Goal: Task Accomplishment & Management: Complete application form

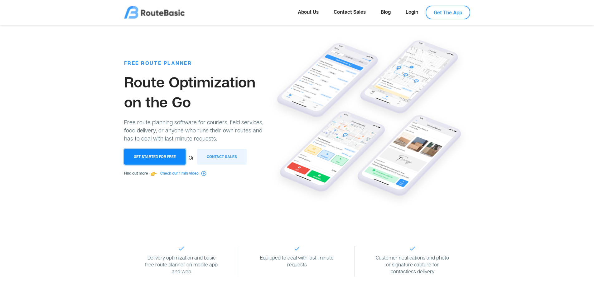
click at [145, 153] on button "Get Started for Free" at bounding box center [154, 157] width 61 height 16
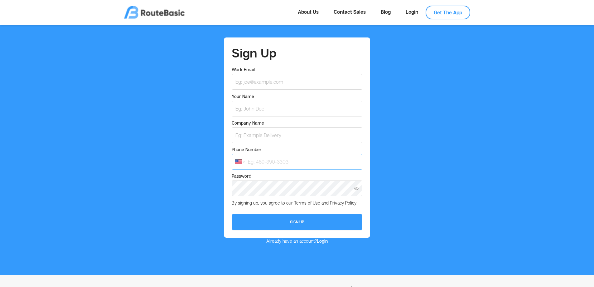
click at [271, 163] on input "Phone Number" at bounding box center [297, 162] width 130 height 16
click at [244, 162] on select "International [GEOGRAPHIC_DATA] [GEOGRAPHIC_DATA] [GEOGRAPHIC_DATA] [GEOGRAPHIC…" at bounding box center [239, 161] width 9 height 4
click at [235, 159] on select "International [GEOGRAPHIC_DATA] [GEOGRAPHIC_DATA] [GEOGRAPHIC_DATA] [GEOGRAPHIC…" at bounding box center [239, 161] width 9 height 4
select select "GB"
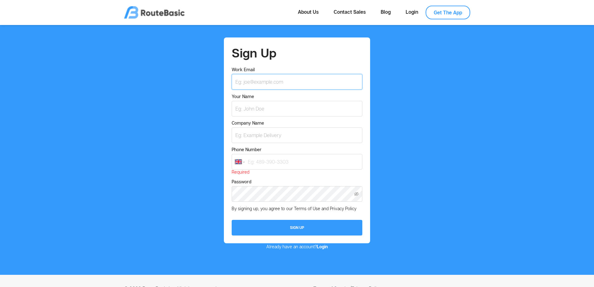
click at [279, 80] on input "Work Email" at bounding box center [297, 82] width 130 height 16
drag, startPoint x: 262, startPoint y: 81, endPoint x: 295, endPoint y: 83, distance: 32.8
click at [295, 83] on input "[EMAIL_ADDRESS][DOMAIN_NAME]" at bounding box center [297, 82] width 130 height 16
type input "[EMAIL_ADDRESS][DOMAIN_NAME]"
click at [268, 152] on div "Phone Number International [GEOGRAPHIC_DATA] [GEOGRAPHIC_DATA] [GEOGRAPHIC_DATA…" at bounding box center [297, 160] width 130 height 29
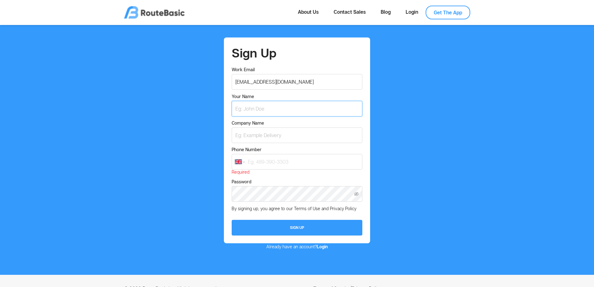
click at [284, 111] on input "Your Name" at bounding box center [297, 109] width 130 height 16
click at [430, 172] on div "Sign Up Work Email [EMAIL_ADDRESS][DOMAIN_NAME] Your Name Company Name Phone Nu…" at bounding box center [297, 143] width 584 height 212
click at [265, 109] on input "Your Name" at bounding box center [297, 109] width 130 height 16
type input "[PERSON_NAME]"
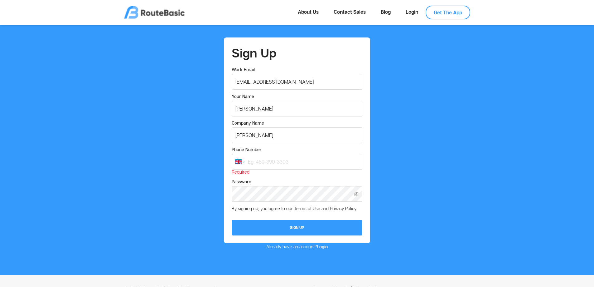
click at [242, 162] on select "International [GEOGRAPHIC_DATA] [GEOGRAPHIC_DATA] [GEOGRAPHIC_DATA] [GEOGRAPHIC…" at bounding box center [239, 161] width 9 height 4
click at [235, 159] on select "International [GEOGRAPHIC_DATA] [GEOGRAPHIC_DATA] [GEOGRAPHIC_DATA] [GEOGRAPHIC…" at bounding box center [239, 161] width 9 height 4
click at [269, 164] on input "Phone Number" at bounding box center [297, 162] width 130 height 16
drag, startPoint x: 270, startPoint y: 162, endPoint x: 279, endPoint y: 159, distance: 8.9
click at [274, 160] on input "Phone Number" at bounding box center [297, 162] width 130 height 16
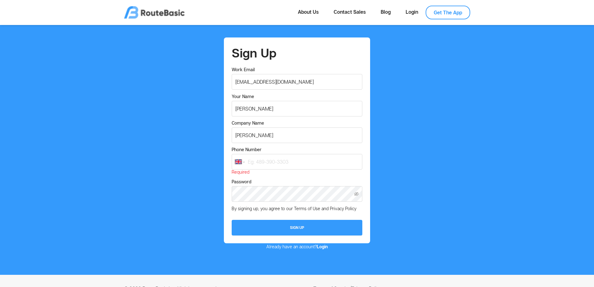
click at [342, 145] on form "Sign Up Work Email [EMAIL_ADDRESS][DOMAIN_NAME] Your Name [PERSON_NAME] Company…" at bounding box center [297, 140] width 130 height 190
click at [313, 159] on input "Phone Number" at bounding box center [297, 162] width 130 height 16
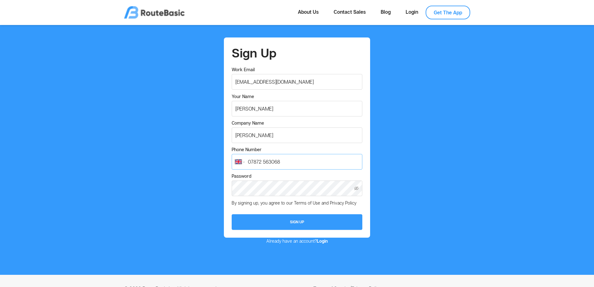
type input "07872 563068"
click at [322, 226] on button "Sign Up" at bounding box center [297, 222] width 130 height 16
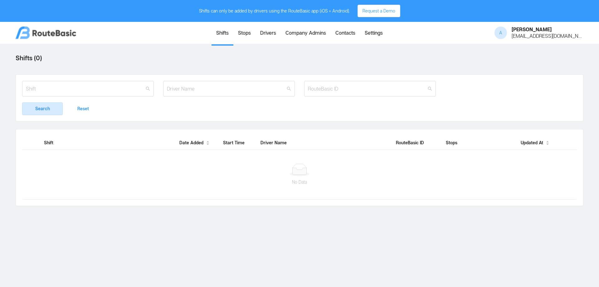
click at [246, 35] on link "Stops" at bounding box center [244, 34] width 22 height 22
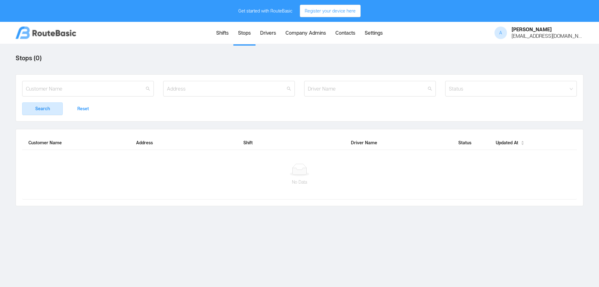
click at [270, 34] on link "Drivers" at bounding box center [267, 34] width 25 height 22
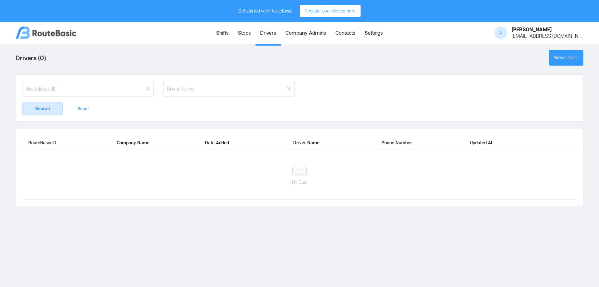
click at [297, 33] on link "Company Admins" at bounding box center [306, 34] width 50 height 22
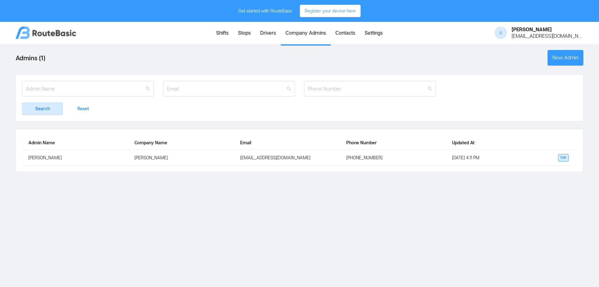
click at [354, 30] on link "Contacts" at bounding box center [345, 34] width 29 height 22
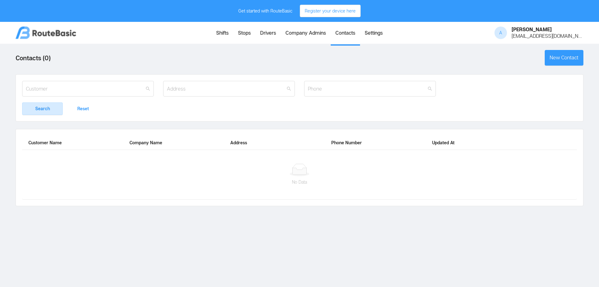
click at [371, 30] on link "Settings" at bounding box center [373, 34] width 27 height 22
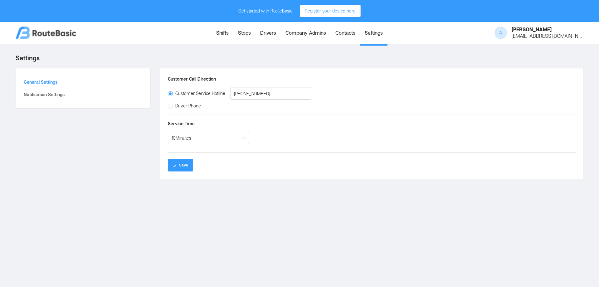
click at [219, 35] on link "Shifts" at bounding box center [222, 34] width 22 height 22
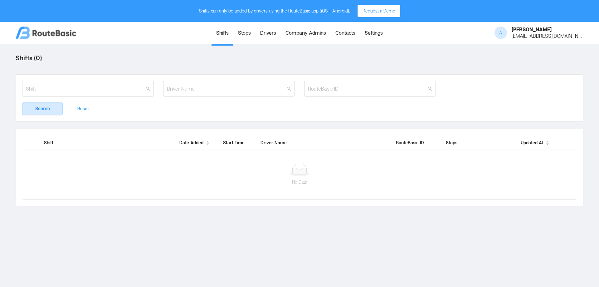
click at [248, 34] on link "Stops" at bounding box center [244, 34] width 22 height 22
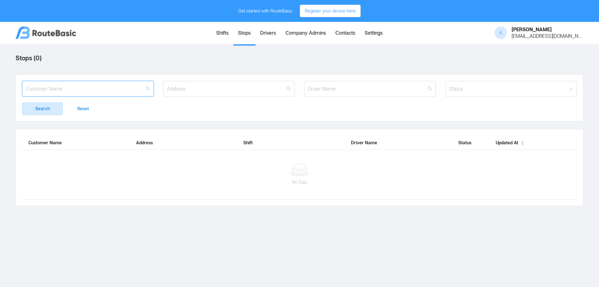
click at [112, 90] on input "text" at bounding box center [88, 89] width 132 height 16
drag, startPoint x: 222, startPoint y: 88, endPoint x: 230, endPoint y: 88, distance: 7.8
click at [222, 89] on input "text" at bounding box center [229, 89] width 132 height 16
click at [368, 89] on input "text" at bounding box center [370, 89] width 132 height 16
click at [497, 94] on div "Status" at bounding box center [509, 88] width 120 height 15
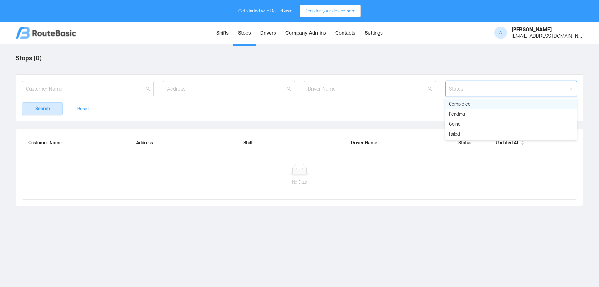
click at [497, 94] on div "Status" at bounding box center [509, 88] width 120 height 15
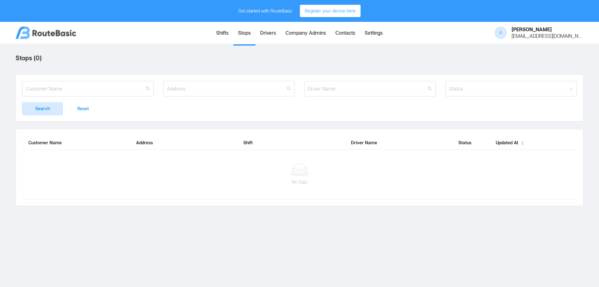
click at [287, 174] on div at bounding box center [299, 169] width 542 height 12
click at [296, 174] on icon at bounding box center [300, 171] width 14 height 7
click at [299, 168] on icon at bounding box center [299, 169] width 20 height 12
click at [367, 33] on link "Settings" at bounding box center [373, 34] width 27 height 22
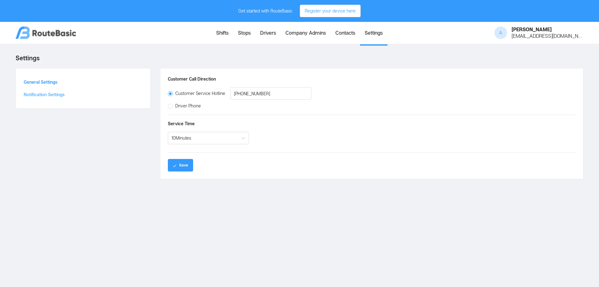
click at [45, 96] on button "Notification Settings" at bounding box center [82, 94] width 119 height 12
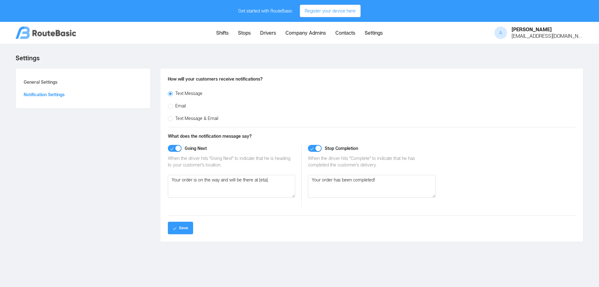
click at [260, 33] on link "Drivers" at bounding box center [267, 34] width 25 height 22
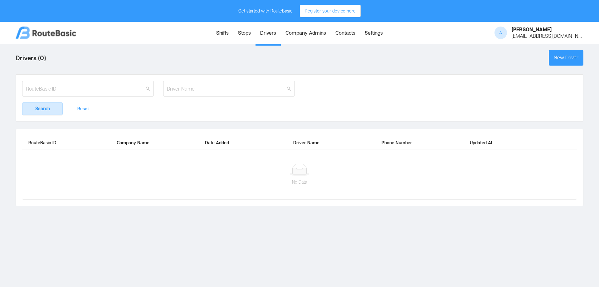
click at [222, 34] on link "Shifts" at bounding box center [222, 34] width 22 height 22
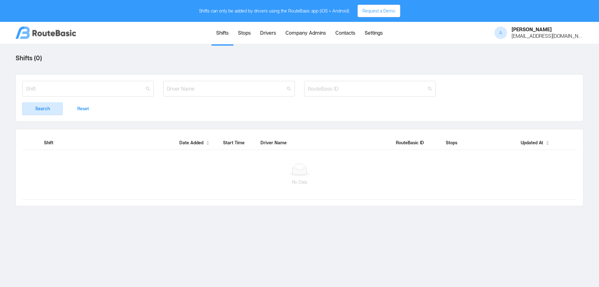
click at [245, 32] on link "Stops" at bounding box center [244, 34] width 22 height 22
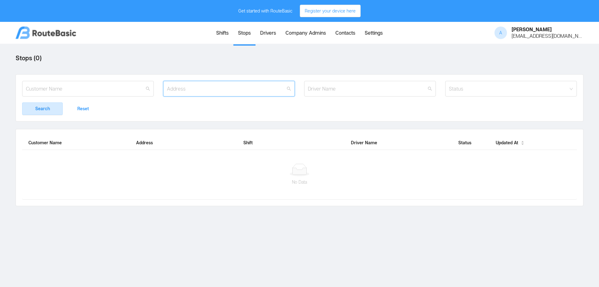
click at [267, 88] on input "text" at bounding box center [229, 89] width 132 height 16
click at [530, 33] on div "[PERSON_NAME] [PERSON_NAME][EMAIL_ADDRESS][DOMAIN_NAME]" at bounding box center [537, 33] width 94 height 22
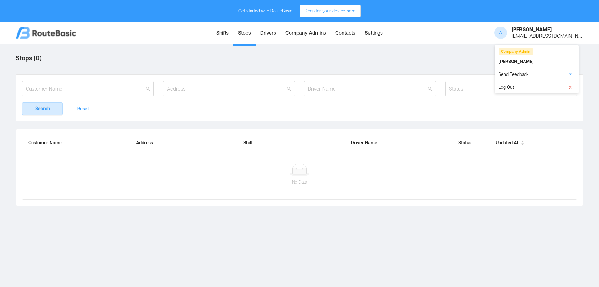
click at [507, 33] on span "A" at bounding box center [500, 33] width 12 height 12
click at [302, 34] on link "Company Admins" at bounding box center [306, 34] width 50 height 22
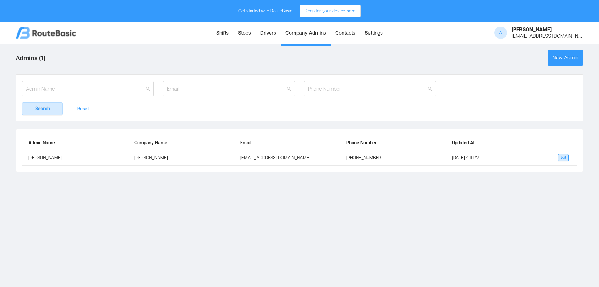
click at [341, 32] on link "Contacts" at bounding box center [345, 34] width 29 height 22
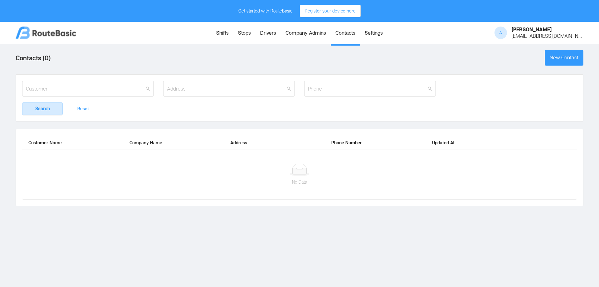
click at [375, 32] on link "Settings" at bounding box center [373, 34] width 27 height 22
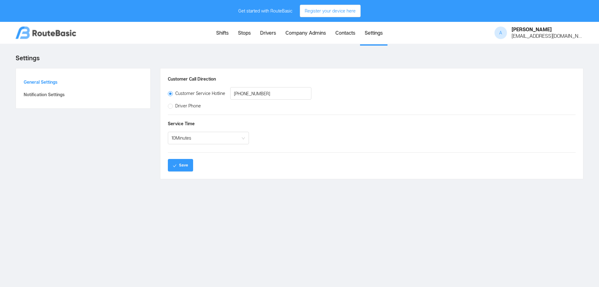
click at [343, 32] on link "Contacts" at bounding box center [345, 34] width 29 height 22
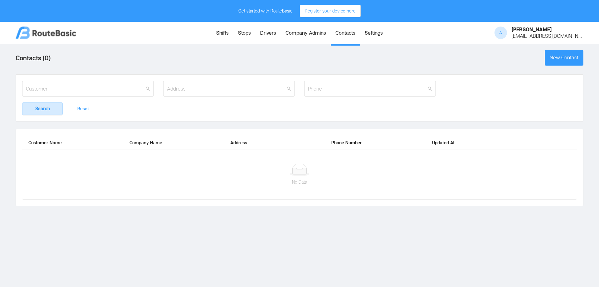
click at [309, 33] on link "Company Admins" at bounding box center [306, 34] width 50 height 22
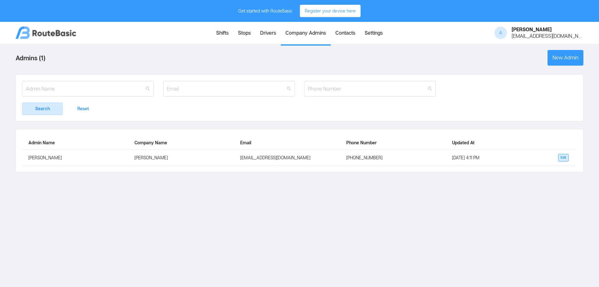
click at [270, 34] on link "Drivers" at bounding box center [267, 34] width 25 height 22
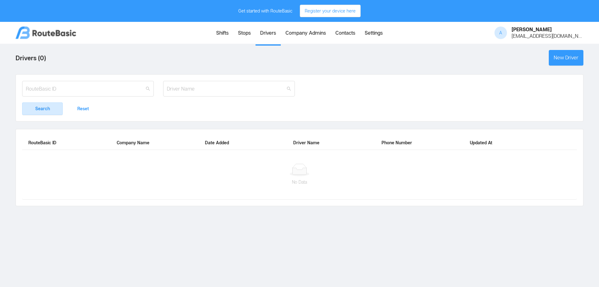
click at [242, 37] on link "Stops" at bounding box center [244, 34] width 22 height 22
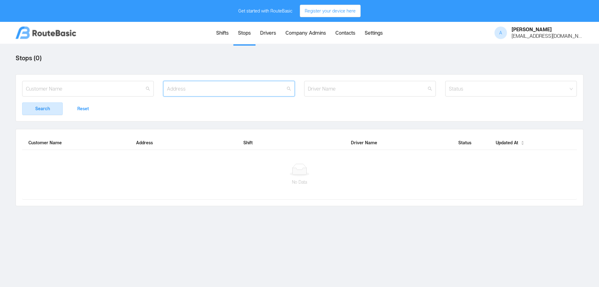
click at [224, 89] on input "text" at bounding box center [229, 89] width 132 height 16
paste input "B10 9TD B35 7NN B36 0TN B37 7QT B42 2NT B43 5HG B43 6HA B45 9YG B47 5HT B68 0RG…"
click at [22, 102] on button "Search" at bounding box center [42, 108] width 41 height 12
drag, startPoint x: 219, startPoint y: 88, endPoint x: 1, endPoint y: 68, distance: 219.3
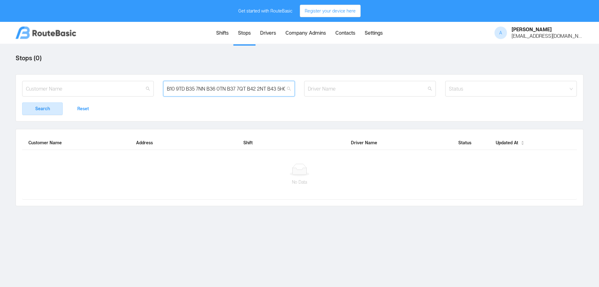
click at [0, 71] on html "Get started with RouteBasic Register your device here A [PERSON_NAME] [PERSON_N…" at bounding box center [299, 143] width 599 height 287
click at [184, 88] on input "B10 9TD B35 7NN B36 0TN B37 7QT B42 2NT B43 5HG B43 6HA B45 9YG B47 5HT B68 0RG…" at bounding box center [229, 89] width 132 height 16
click at [207, 87] on input "B10 9TD, B35 7NN B36 0TN B37 7QT B42 2NT B43 5HG B43 6HA B45 9YG B47 5HT B68 0R…" at bounding box center [229, 89] width 132 height 16
click at [207, 88] on input "B10 9TD, B35 7NN B36 0TN B37 7QT B42 2NT B43 5HG B43 6HA B45 9YG B47 5HT B68 0R…" at bounding box center [229, 89] width 132 height 16
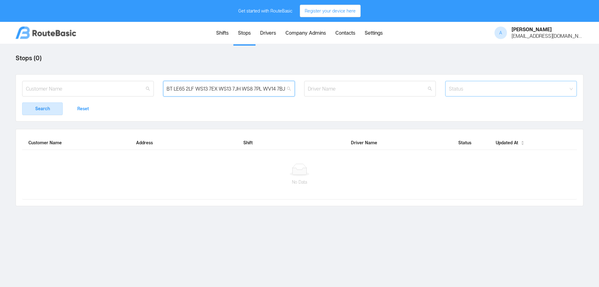
drag, startPoint x: 210, startPoint y: 89, endPoint x: 476, endPoint y: 86, distance: 265.8
click at [476, 86] on div "B10 9TD, B35 7NN, B36 0TN B37 7QT B42 2NT B43 5HG B43 6HA B45 9YG B47 5HT B68 0…" at bounding box center [299, 92] width 564 height 22
click at [172, 85] on input "B10 9TD, B35 7NN, B36 0TN B37 7QT B42 2NT B43 5HG B43 6HA B45 9YG B47 5HT B68 0…" at bounding box center [229, 89] width 132 height 16
click at [176, 86] on input "B10 9TD, B35 7NN, B36 0TN B37 7QT B42 2NT B43 5HG B43 6HA B45 9YG B47 5HT B68 0…" at bounding box center [229, 89] width 132 height 16
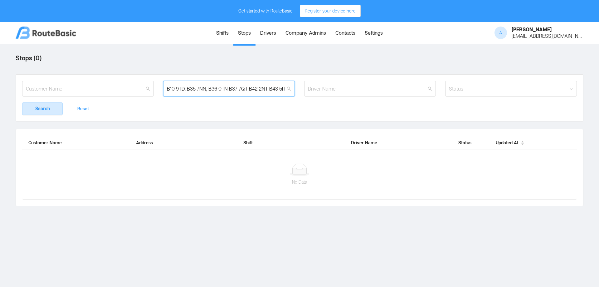
drag, startPoint x: 178, startPoint y: 89, endPoint x: 71, endPoint y: 80, distance: 107.6
click at [71, 80] on div "B10 9TD, B35 7NN, B36 0TN B37 7QT B42 2NT B43 5HG B43 6HA B45 9YG B47 5HT B68 0…" at bounding box center [300, 97] width 568 height 47
click at [227, 89] on input "B10 9TD, B35 7NN, B36 0TN B37 7QT B42 2NT B43 5HG B43 6HA B45 9YG B47 5HT B68 0…" at bounding box center [229, 89] width 132 height 16
drag, startPoint x: 229, startPoint y: 89, endPoint x: 399, endPoint y: 84, distance: 170.4
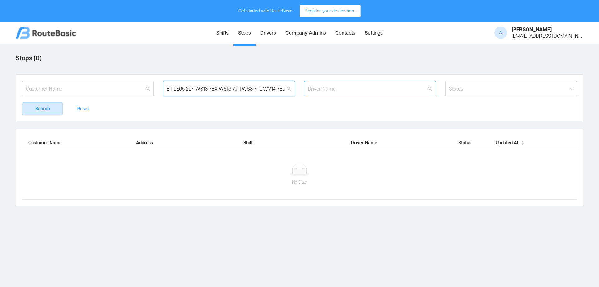
click at [399, 84] on div "B10 9TD, B35 7NN, B36 0TN B37 7QT B42 2NT B43 5HG B43 6HA B45 9YG B47 5HT B68 0…" at bounding box center [299, 92] width 564 height 22
type input "B10 9TD, B35 7NN, B36 0TN"
click at [22, 102] on button "Search" at bounding box center [42, 108] width 41 height 12
click at [230, 34] on link "Shifts" at bounding box center [222, 34] width 22 height 22
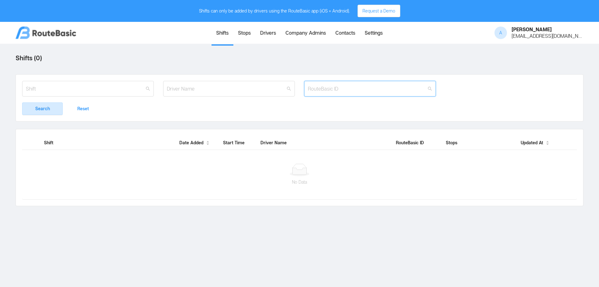
click at [344, 90] on input "text" at bounding box center [370, 89] width 132 height 16
click at [432, 90] on icon "icon: search" at bounding box center [430, 88] width 4 height 4
click at [86, 109] on button "Reset" at bounding box center [83, 108] width 41 height 12
click at [129, 90] on input "text" at bounding box center [88, 89] width 132 height 16
click at [237, 36] on link "Stops" at bounding box center [244, 34] width 22 height 22
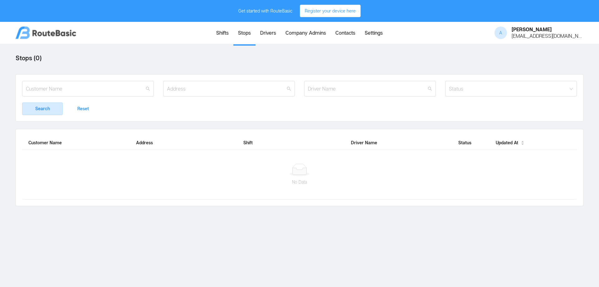
click at [292, 177] on div "No Data" at bounding box center [299, 174] width 542 height 22
click at [294, 175] on ellipse at bounding box center [299, 174] width 19 height 4
drag, startPoint x: 294, startPoint y: 175, endPoint x: 265, endPoint y: 169, distance: 29.4
click at [265, 169] on div at bounding box center [299, 169] width 542 height 12
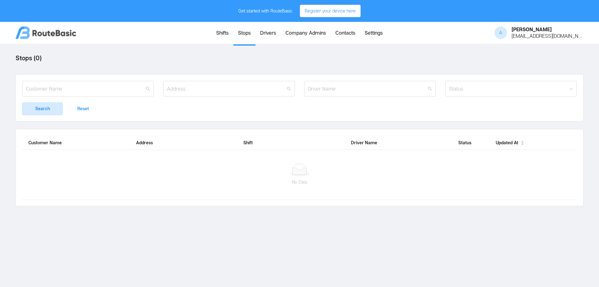
click at [277, 35] on link "Drivers" at bounding box center [267, 34] width 25 height 22
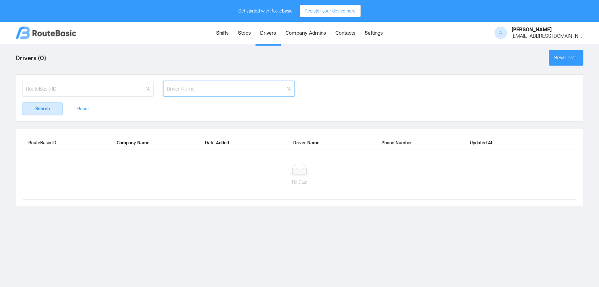
click at [260, 89] on input "text" at bounding box center [229, 89] width 132 height 16
click at [308, 34] on link "Company Admins" at bounding box center [306, 34] width 50 height 22
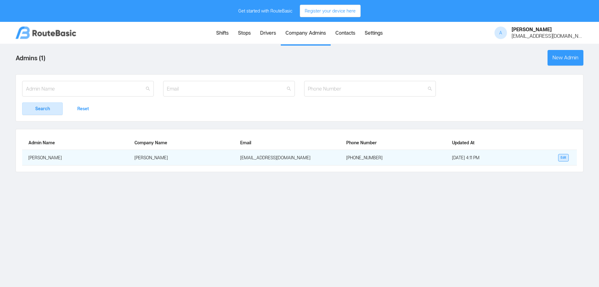
click at [299, 155] on td "[EMAIL_ADDRESS][DOMAIN_NAME]" at bounding box center [287, 158] width 106 height 16
click at [35, 159] on td "[PERSON_NAME]" at bounding box center [75, 158] width 106 height 16
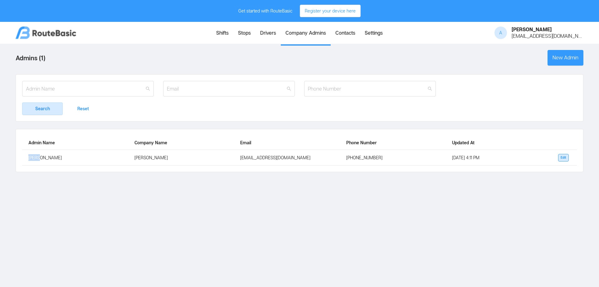
click at [335, 37] on link "Contacts" at bounding box center [345, 34] width 29 height 22
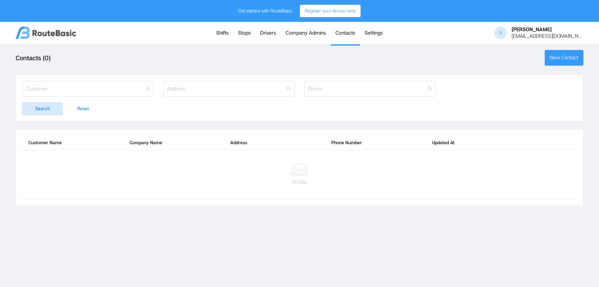
click at [222, 35] on link "Shifts" at bounding box center [222, 34] width 22 height 22
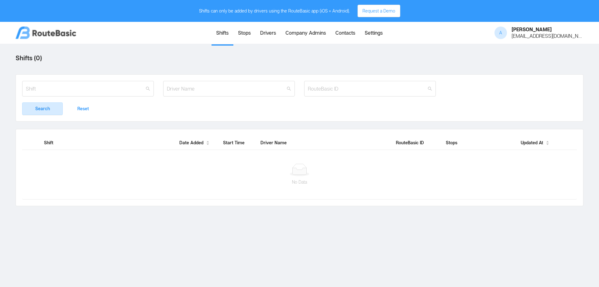
click at [252, 35] on link "Stops" at bounding box center [244, 34] width 22 height 22
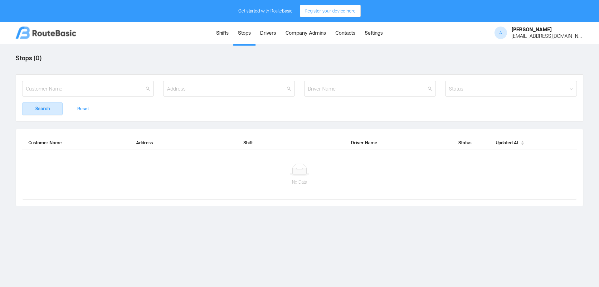
click at [255, 35] on link "Drivers" at bounding box center [267, 34] width 25 height 22
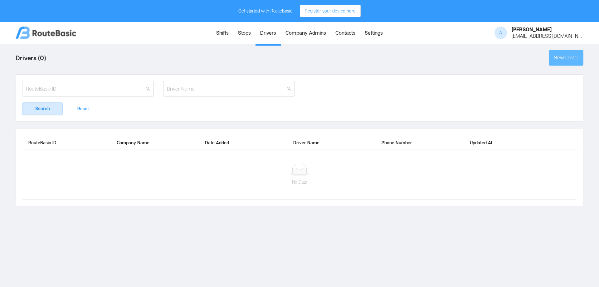
click at [561, 59] on button "New Driver" at bounding box center [566, 58] width 35 height 16
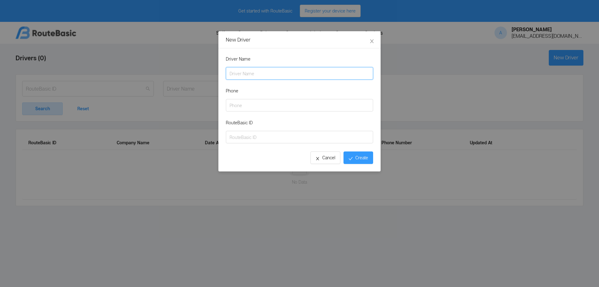
click at [302, 74] on input "Driver Name" at bounding box center [299, 73] width 147 height 12
type input "Driver 1"
click at [295, 137] on input "RouteBasic ID" at bounding box center [299, 137] width 147 height 12
click at [364, 157] on button "Create" at bounding box center [358, 157] width 30 height 12
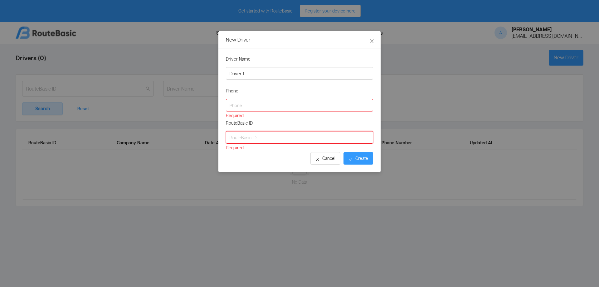
click at [283, 138] on input "RouteBasic ID" at bounding box center [299, 137] width 147 height 12
type input "1"
click at [257, 105] on input "Phone" at bounding box center [299, 105] width 147 height 12
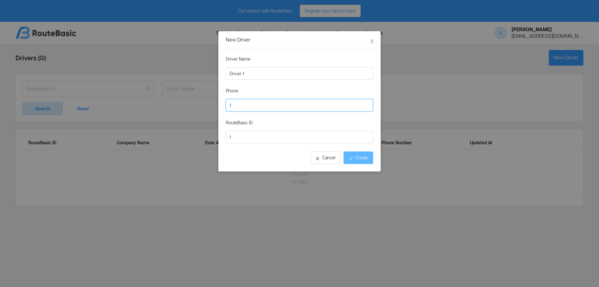
type input "1"
click at [355, 160] on button "Create" at bounding box center [358, 157] width 30 height 12
click at [281, 142] on input "1" at bounding box center [299, 137] width 147 height 12
type input "asf"
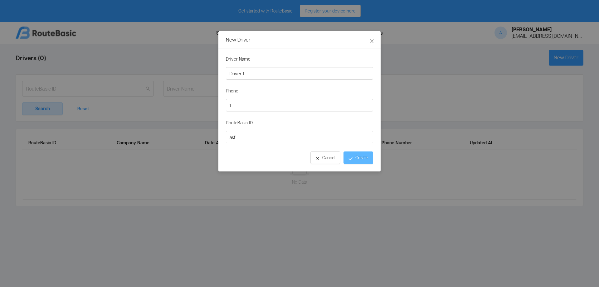
click at [354, 158] on button "Create" at bounding box center [358, 157] width 30 height 12
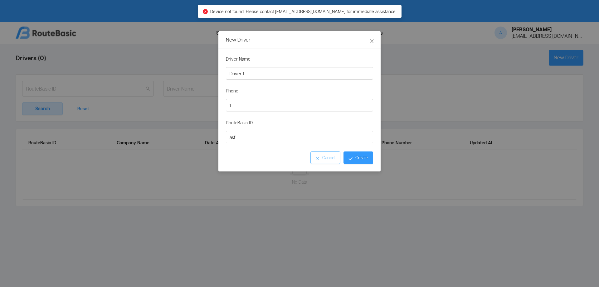
click at [332, 157] on button "Cancel" at bounding box center [325, 157] width 30 height 12
